Goal: Task Accomplishment & Management: Manage account settings

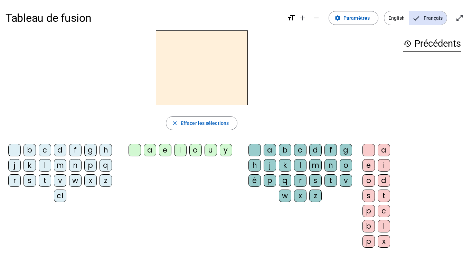
click at [51, 149] on div "c" at bounding box center [45, 150] width 12 height 12
click at [51, 166] on div "l" at bounding box center [45, 165] width 12 height 12
drag, startPoint x: 50, startPoint y: 150, endPoint x: 51, endPoint y: 156, distance: 6.0
click at [50, 151] on div "c" at bounding box center [45, 150] width 12 height 12
click at [66, 198] on div "cl" at bounding box center [60, 195] width 12 height 12
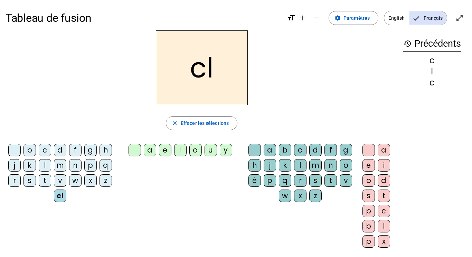
click at [261, 182] on div "é" at bounding box center [255, 180] width 12 height 12
click at [367, 179] on div "o" at bounding box center [369, 180] width 12 height 12
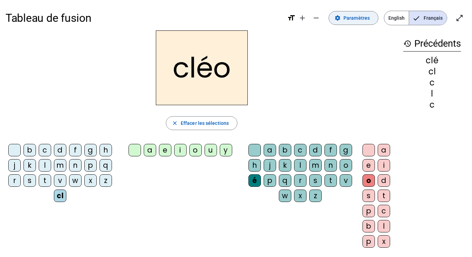
click at [355, 20] on span "Paramètres" at bounding box center [357, 18] width 26 height 8
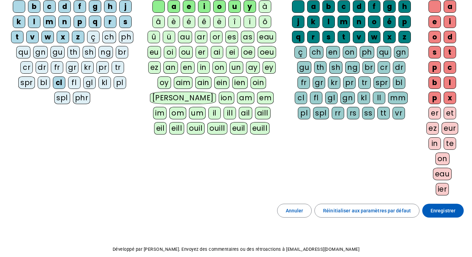
scroll to position [79, 0]
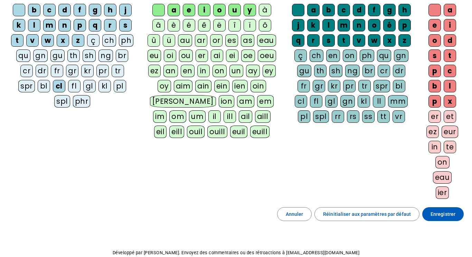
click at [38, 90] on div "bl" at bounding box center [44, 86] width 12 height 12
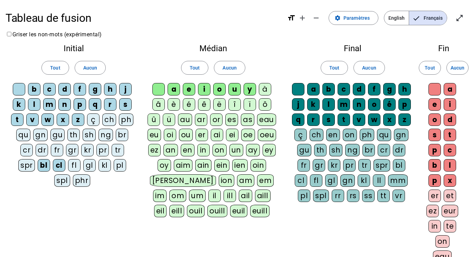
scroll to position [116, 0]
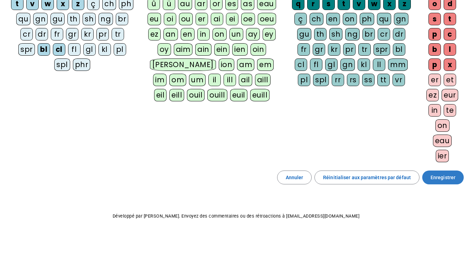
click at [436, 178] on span "Enregistrer" at bounding box center [443, 177] width 25 height 8
